Goal: Find specific page/section: Find specific page/section

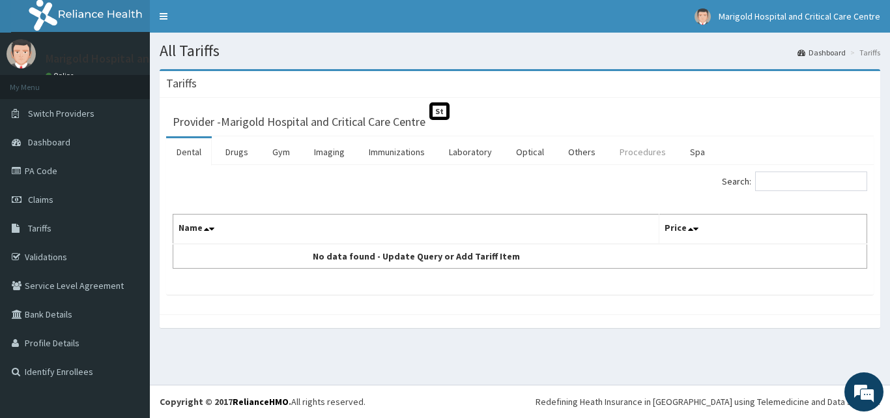
click at [638, 151] on link "Procedures" at bounding box center [642, 151] width 67 height 27
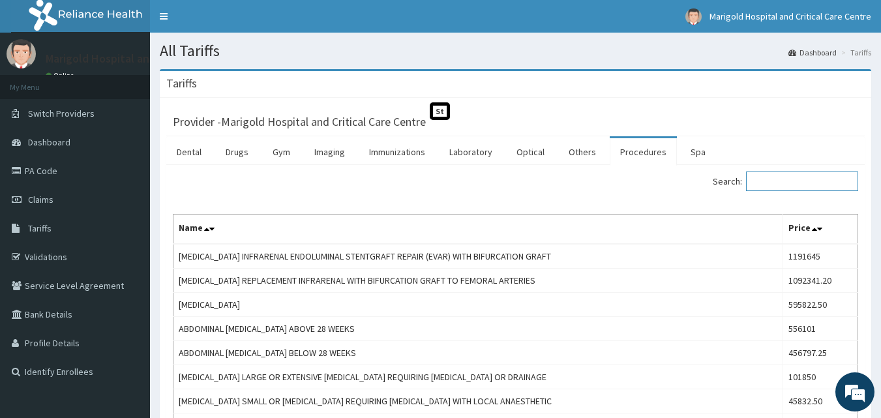
click at [784, 183] on input "Search:" at bounding box center [802, 181] width 112 height 20
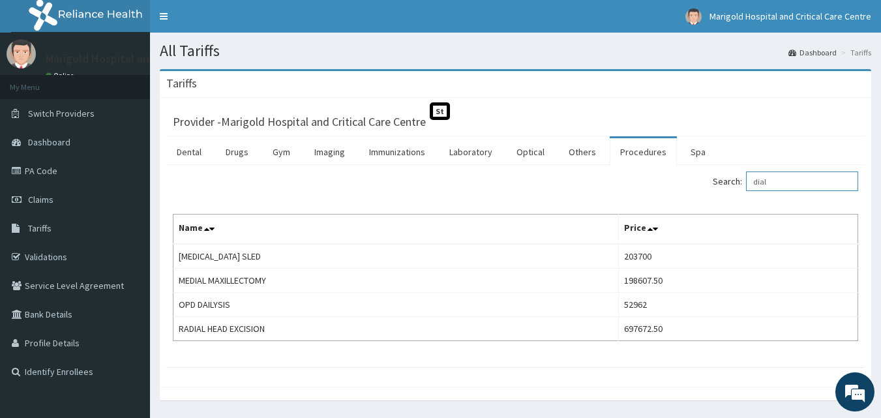
type input "dial"
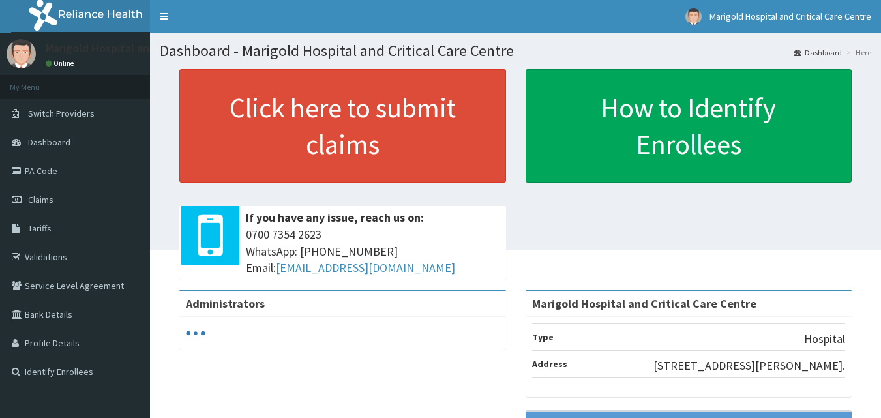
click at [83, 170] on link "PA Code" at bounding box center [75, 170] width 150 height 29
click at [72, 177] on link "PA Code" at bounding box center [75, 170] width 150 height 29
